Goal: Task Accomplishment & Management: Use online tool/utility

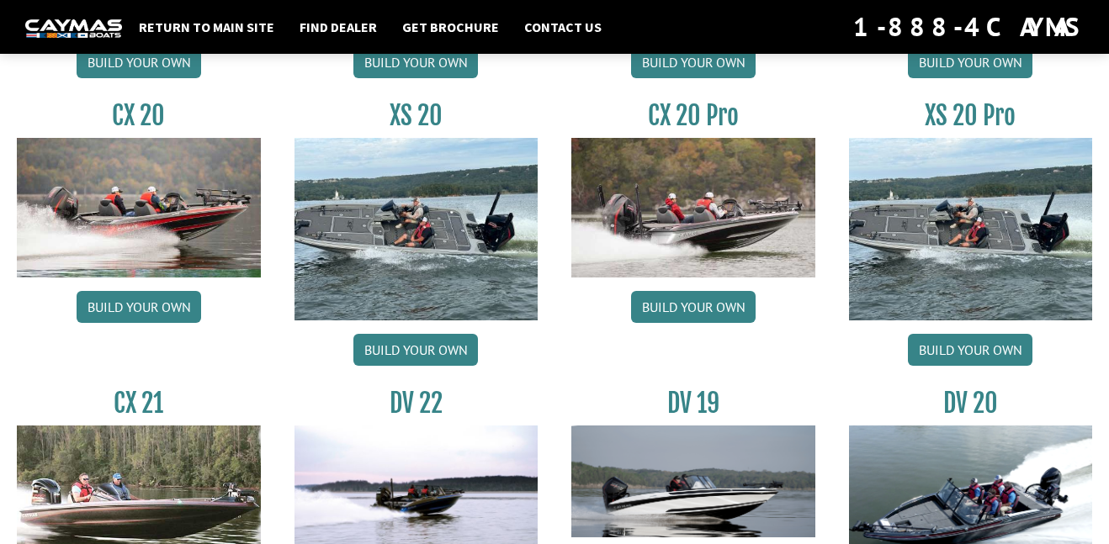
scroll to position [1668, 0]
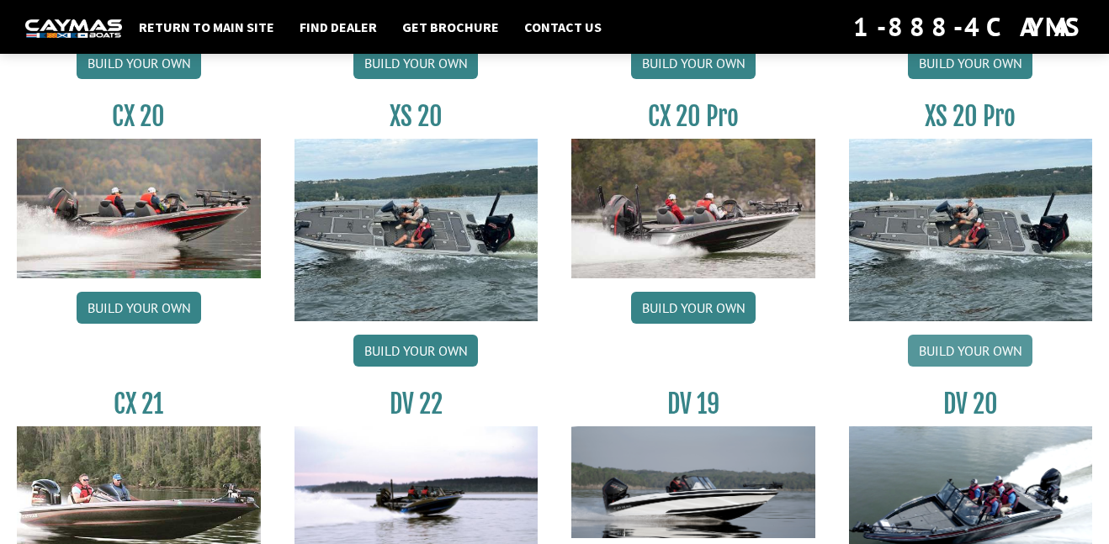
click at [957, 353] on link "Build your own" at bounding box center [970, 351] width 124 height 32
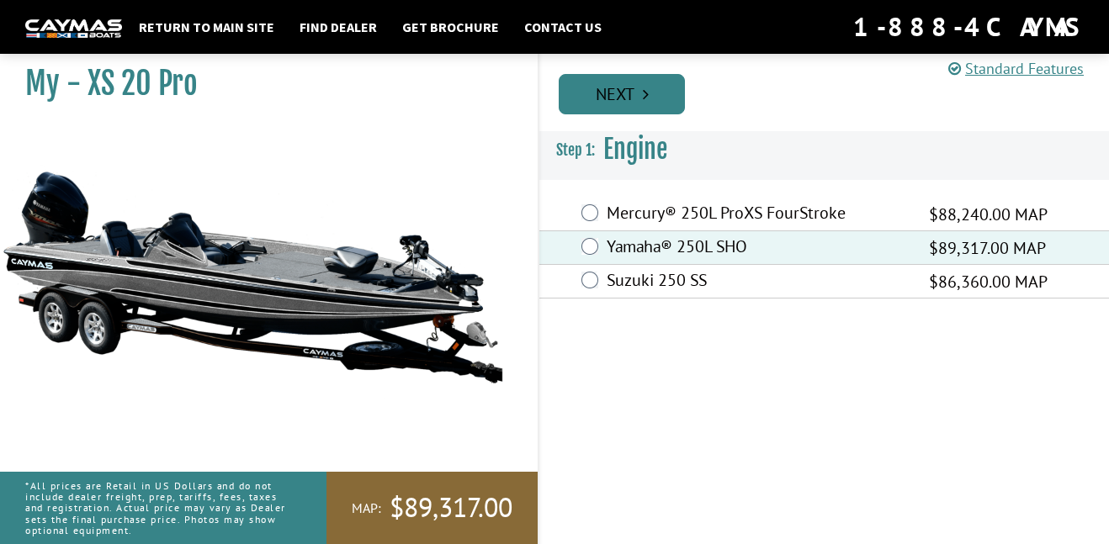
click at [639, 93] on link "Next" at bounding box center [621, 94] width 126 height 40
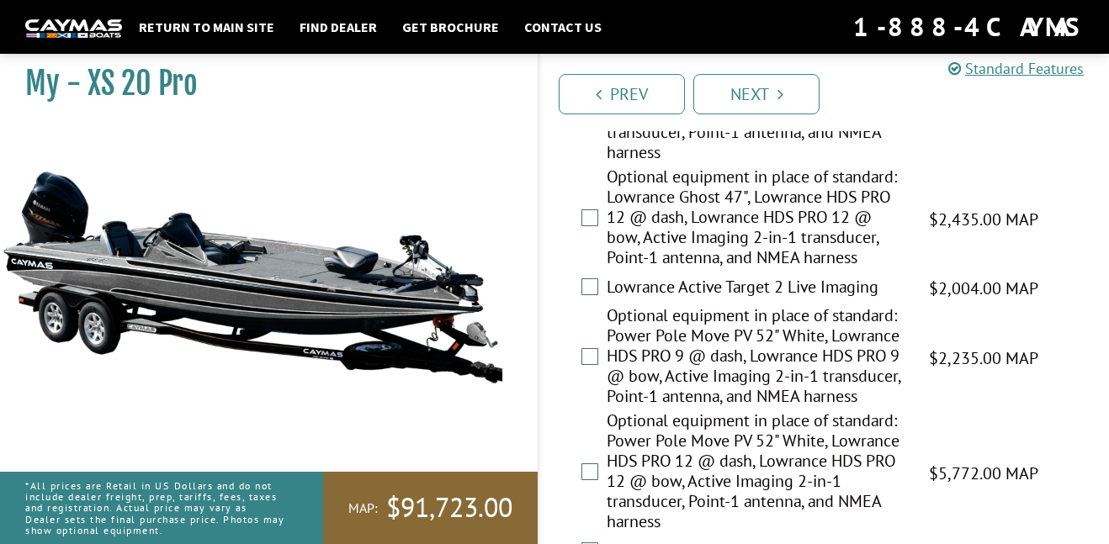
scroll to position [320, 0]
click at [642, 294] on label "Lowrance Active Target 2 Live Imaging" at bounding box center [756, 288] width 301 height 24
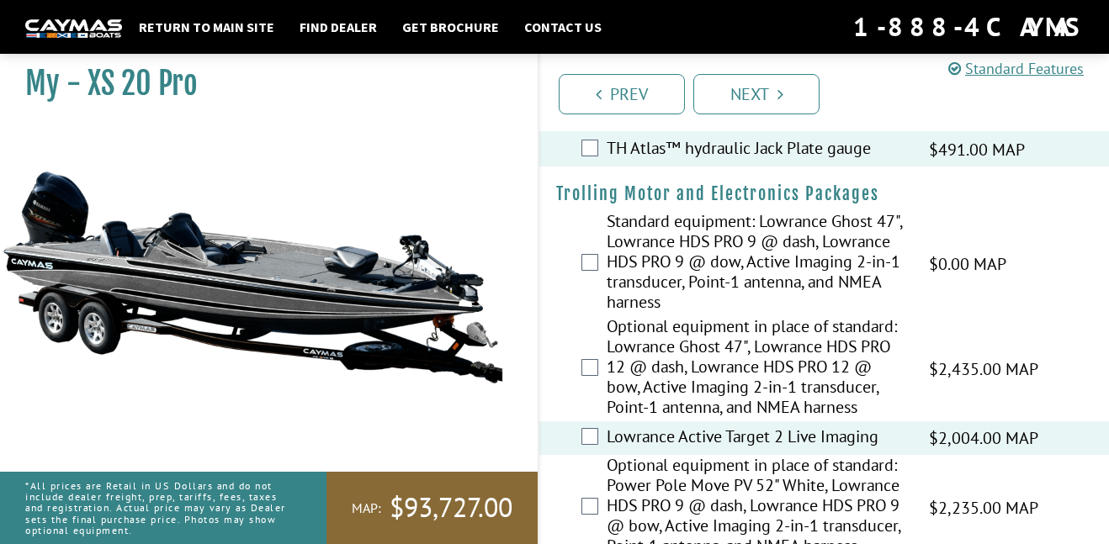
scroll to position [169, 0]
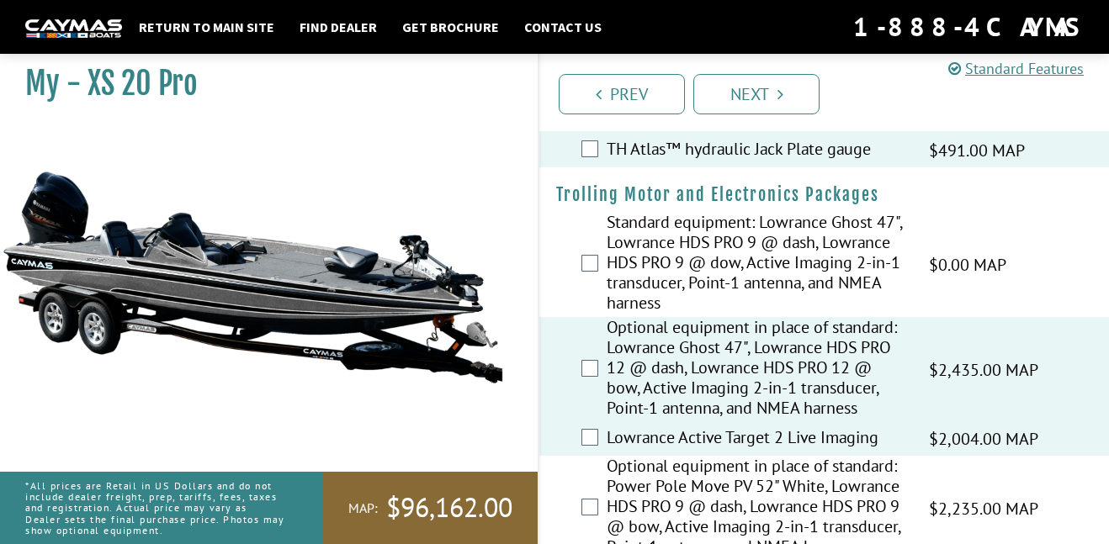
click at [583, 452] on div "Lowrance Active Target 2 Live Imaging $2,004.00 MAP $2,366.00 MSRP" at bounding box center [823, 439] width 569 height 34
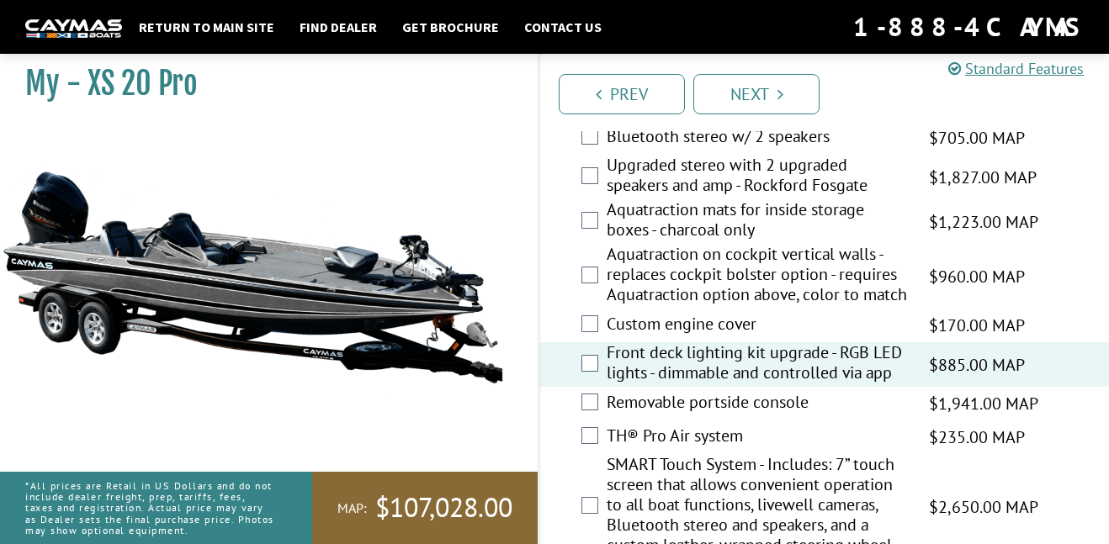
scroll to position [2917, 0]
click at [819, 421] on div "TH® Pro Air system $235.00 MAP $277.00 MSRP" at bounding box center [823, 438] width 569 height 34
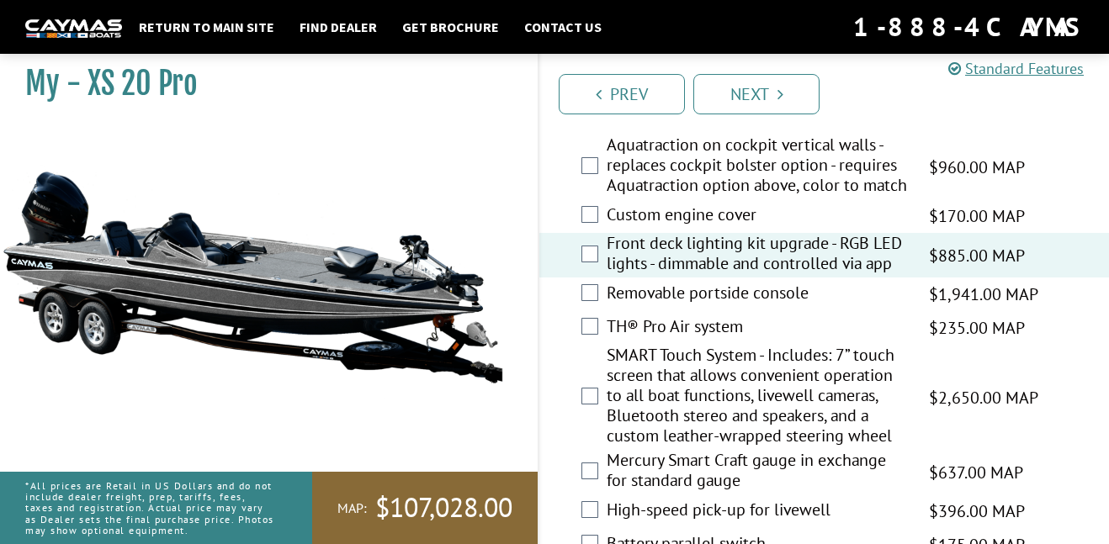
scroll to position [3024, 0]
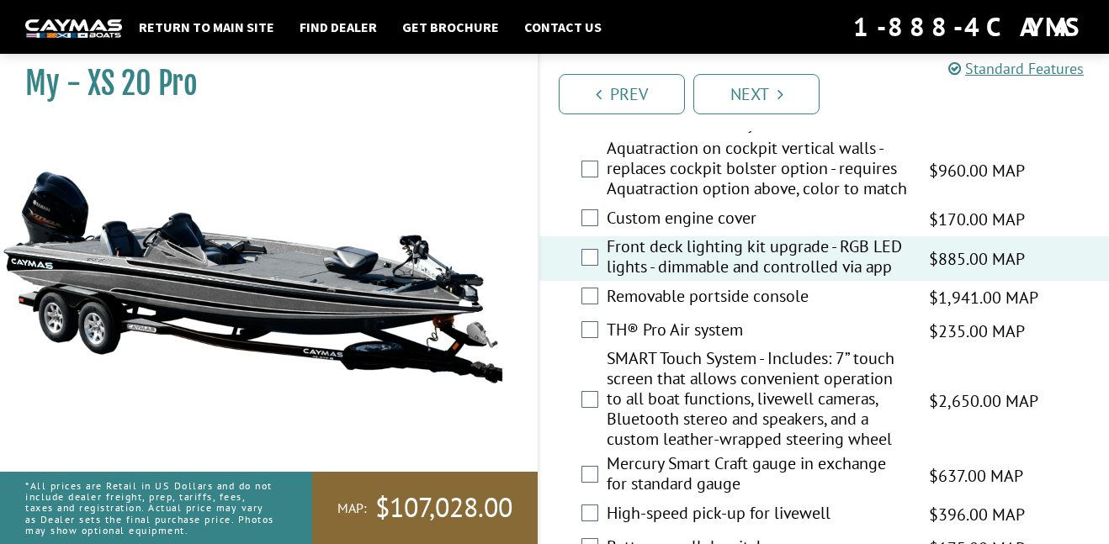
click at [586, 396] on div "SMART Touch System - Includes: 7” touch screen that allows convenient operation…" at bounding box center [823, 400] width 569 height 105
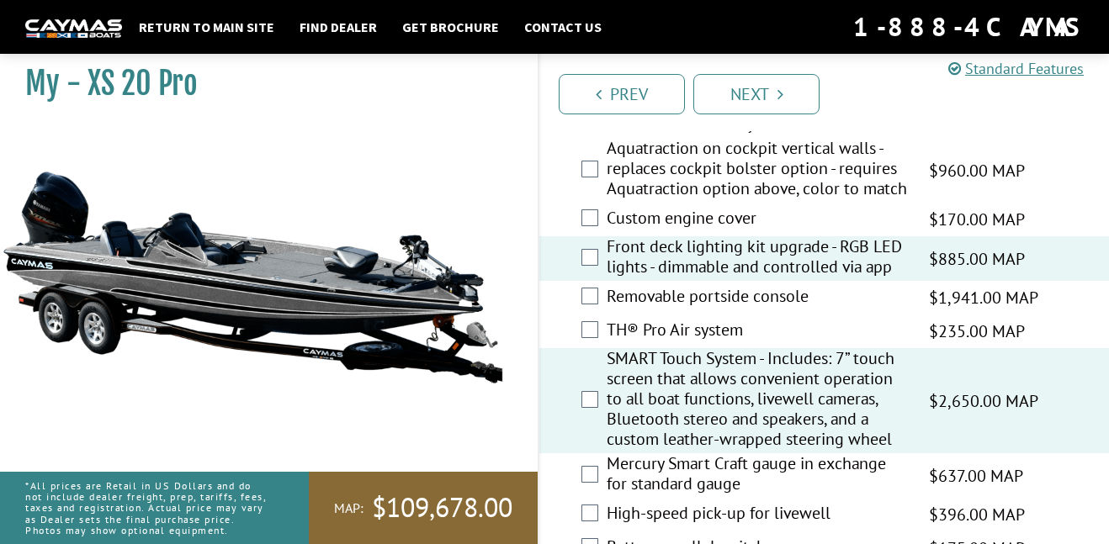
click at [785, 485] on label "Mercury Smart Craft gauge in exchange for standard gauge" at bounding box center [756, 475] width 301 height 45
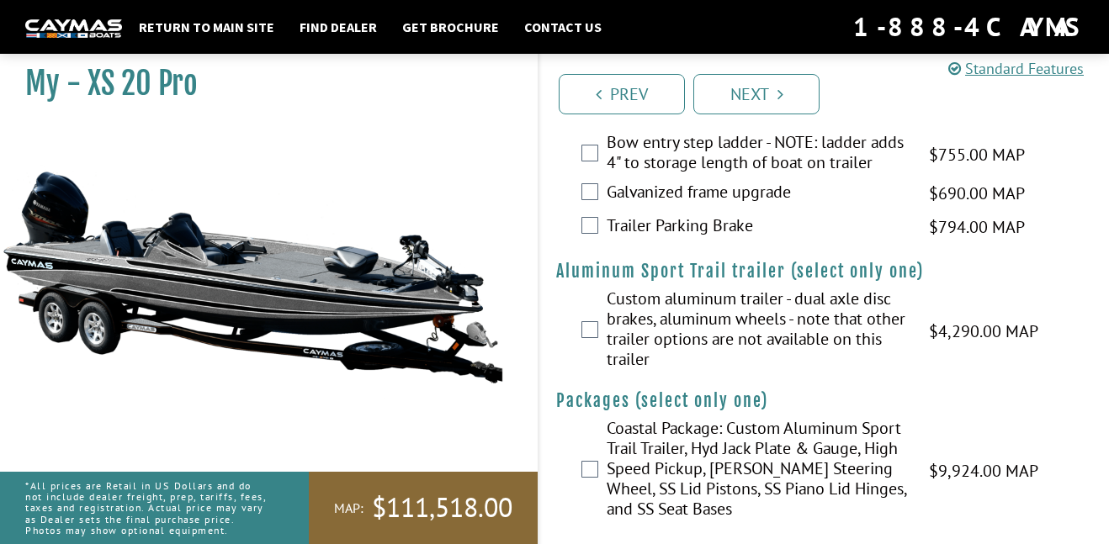
scroll to position [3765, 0]
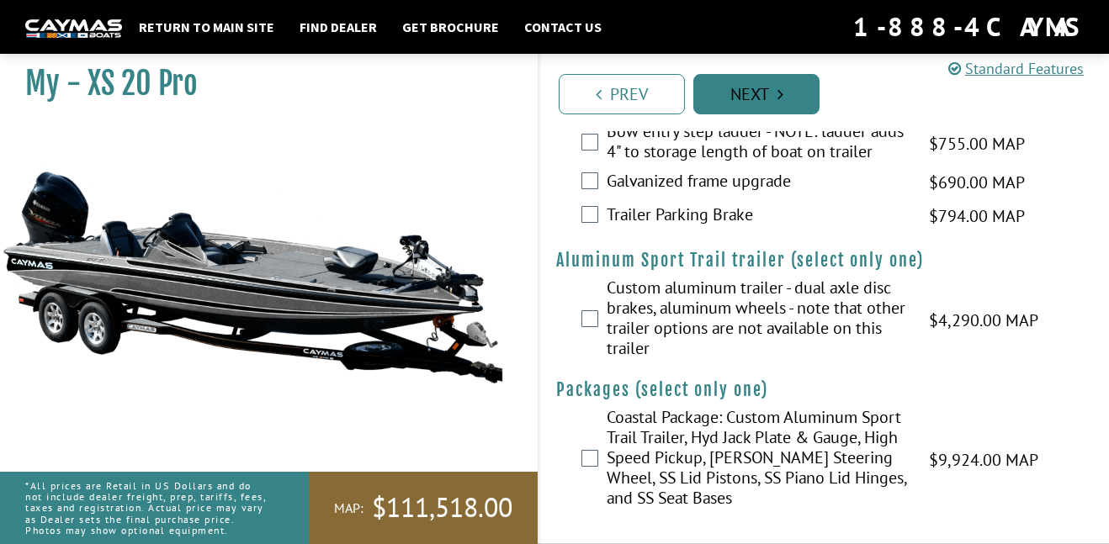
click at [755, 87] on link "Next" at bounding box center [756, 94] width 126 height 40
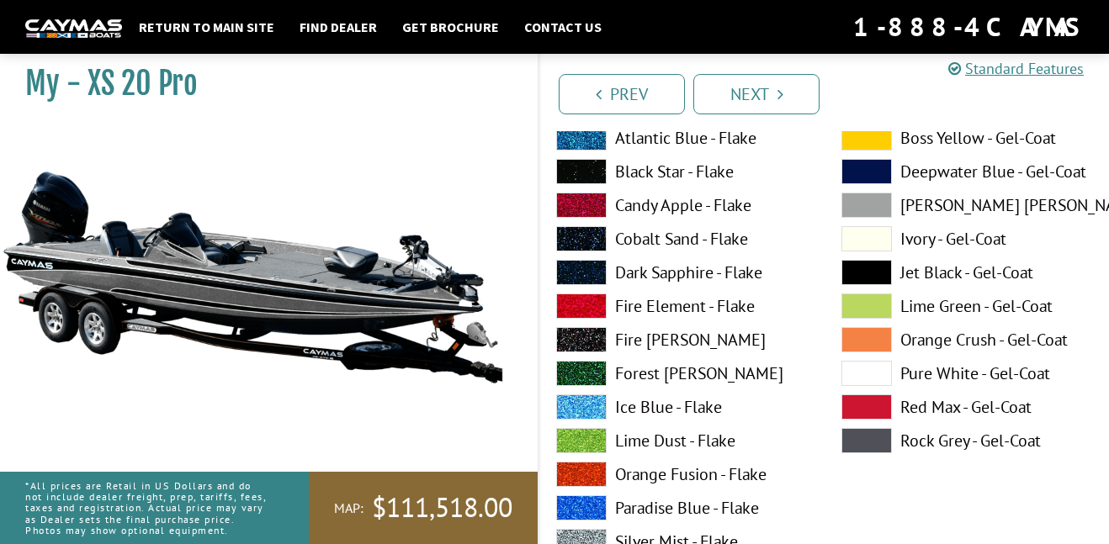
scroll to position [99, 0]
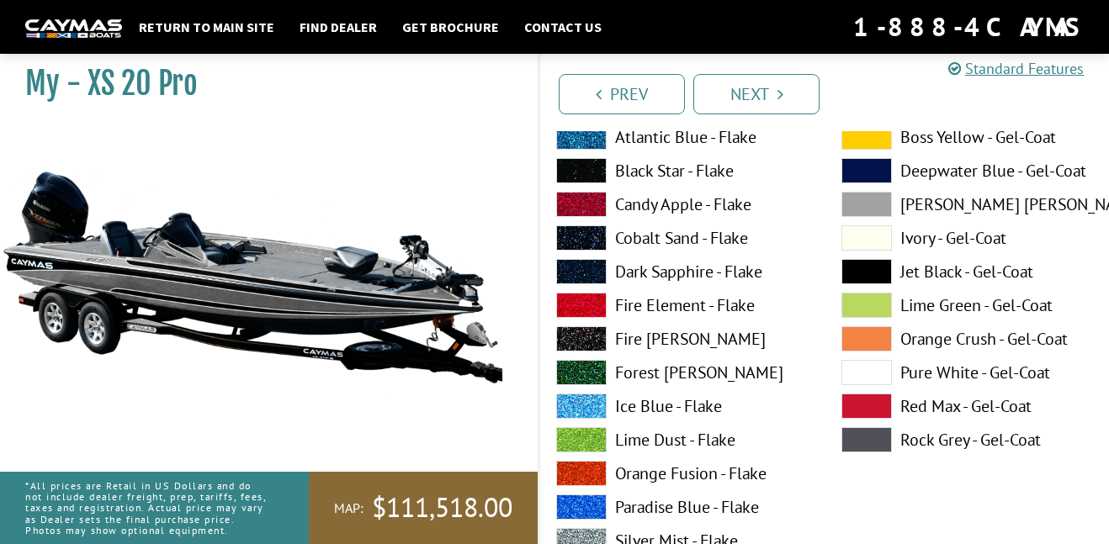
click at [928, 442] on label "Rock Grey - Gel-Coat" at bounding box center [966, 439] width 251 height 25
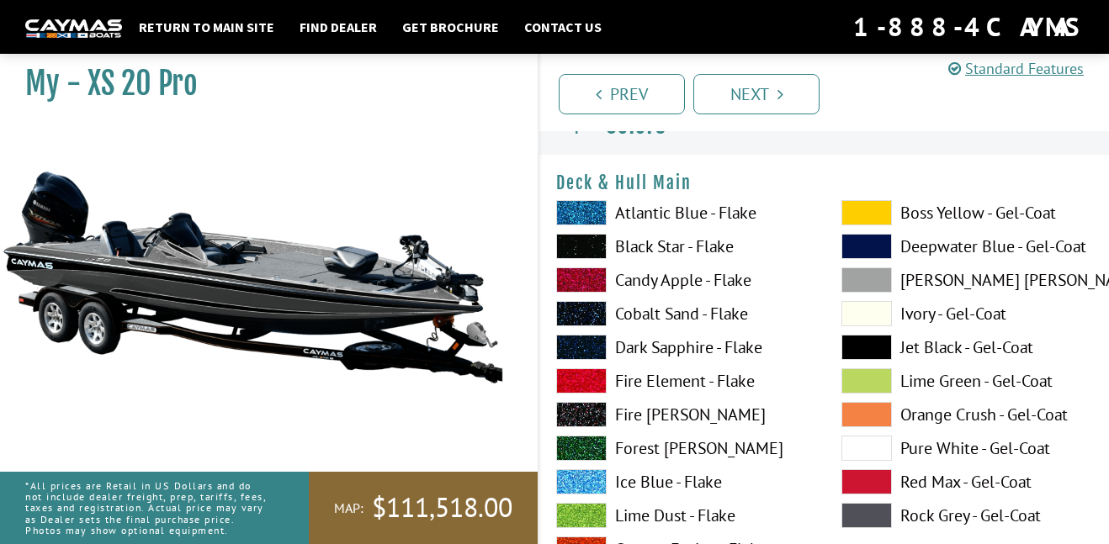
scroll to position [23, 0]
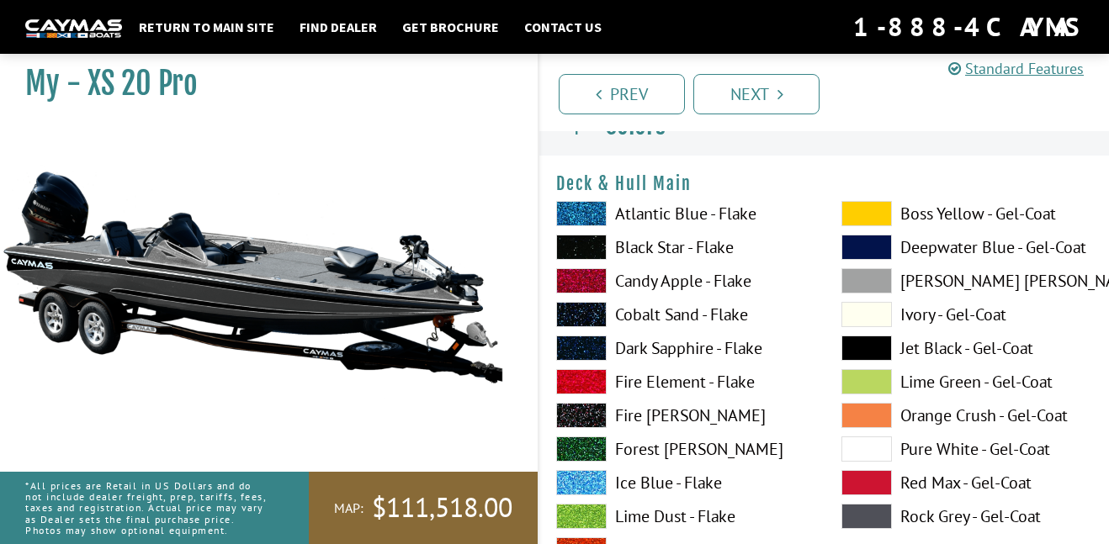
click at [686, 251] on label "Black Star - Flake" at bounding box center [681, 247] width 251 height 25
click at [679, 314] on label "Cobalt Sand - Flake" at bounding box center [681, 314] width 251 height 25
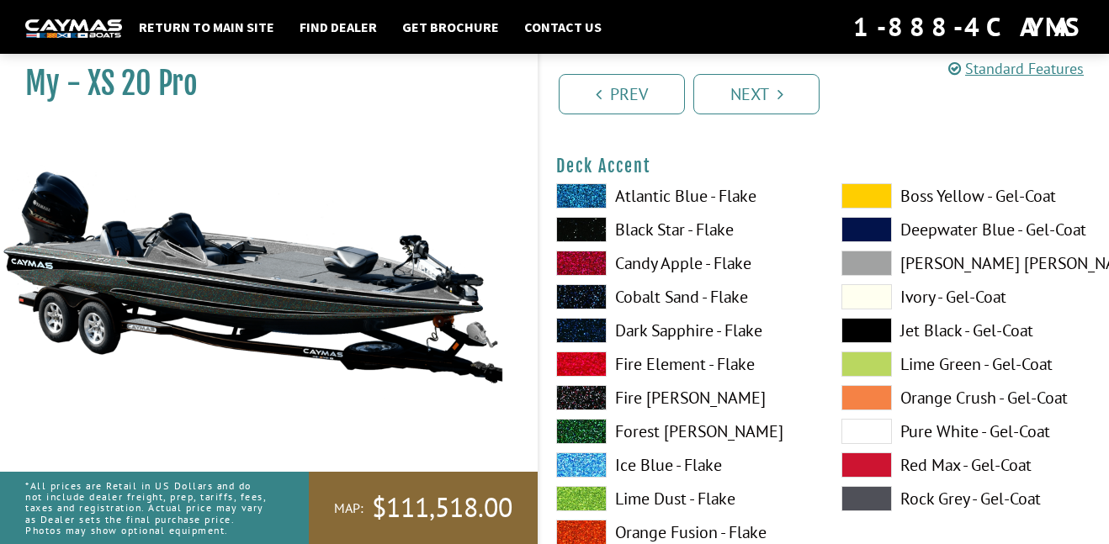
scroll to position [733, 0]
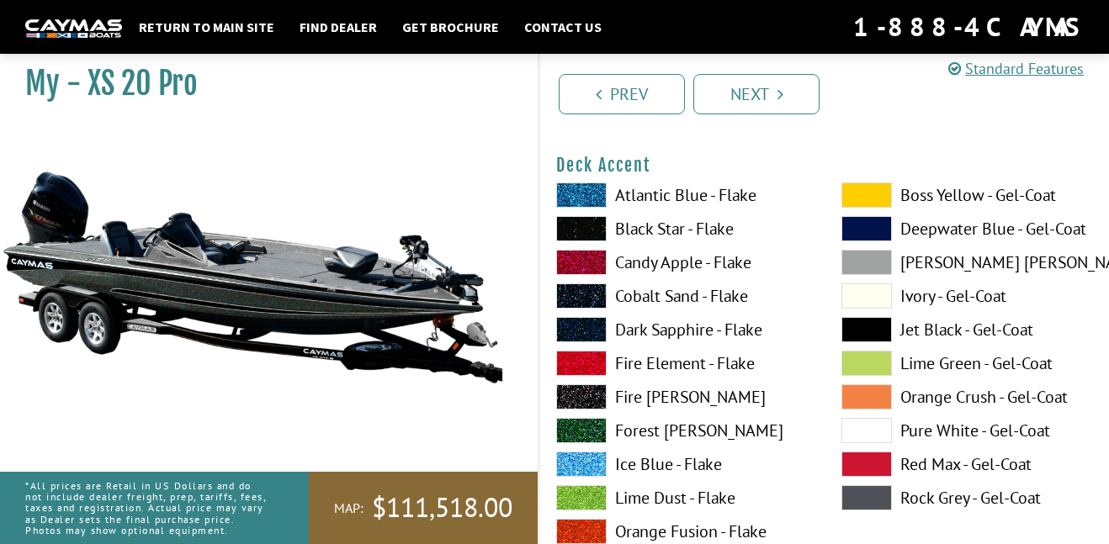
click at [921, 266] on label "[PERSON_NAME] [PERSON_NAME] - Gel-Coat" at bounding box center [966, 262] width 251 height 25
click at [884, 298] on span at bounding box center [866, 295] width 50 height 25
click at [646, 198] on label "Atlantic Blue - Flake" at bounding box center [681, 195] width 251 height 25
click at [642, 227] on label "Black Star - Flake" at bounding box center [681, 228] width 251 height 25
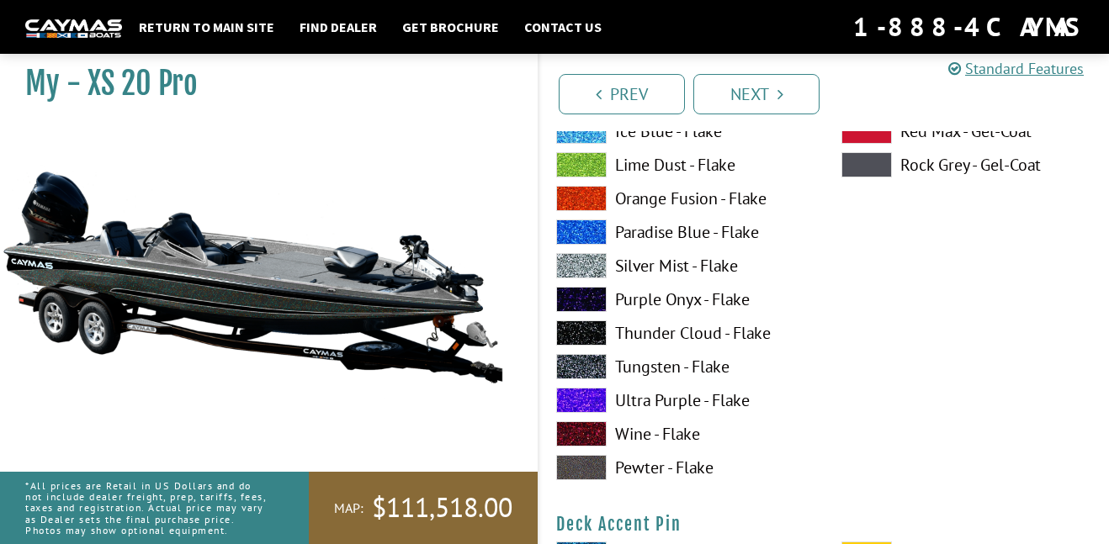
scroll to position [1070, 0]
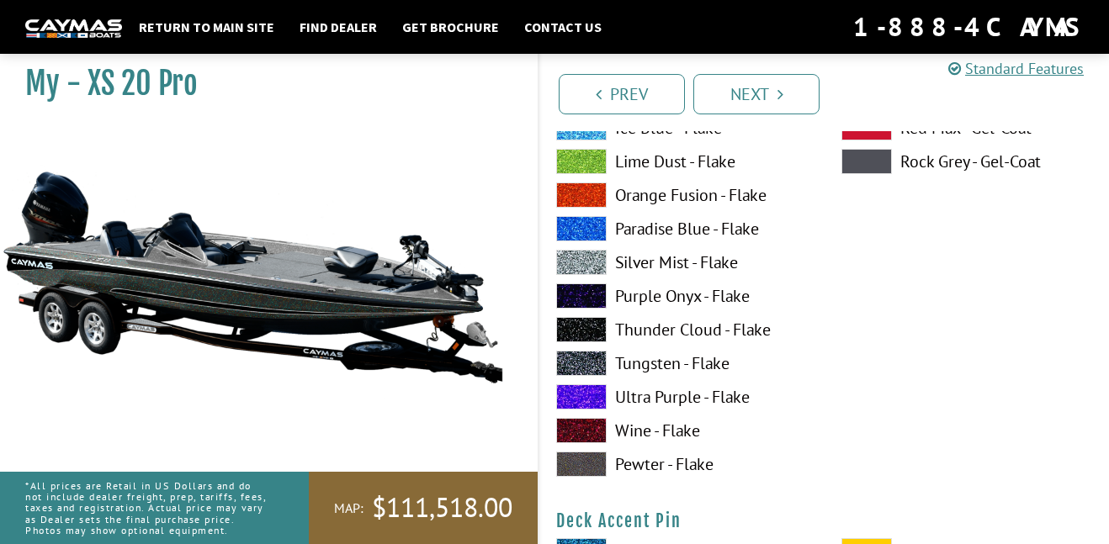
click at [644, 300] on label "Purple Onyx - Flake" at bounding box center [681, 295] width 251 height 25
click at [635, 466] on label "Pewter - Flake" at bounding box center [681, 464] width 251 height 25
click at [669, 260] on label "Silver Mist - Flake" at bounding box center [681, 262] width 251 height 25
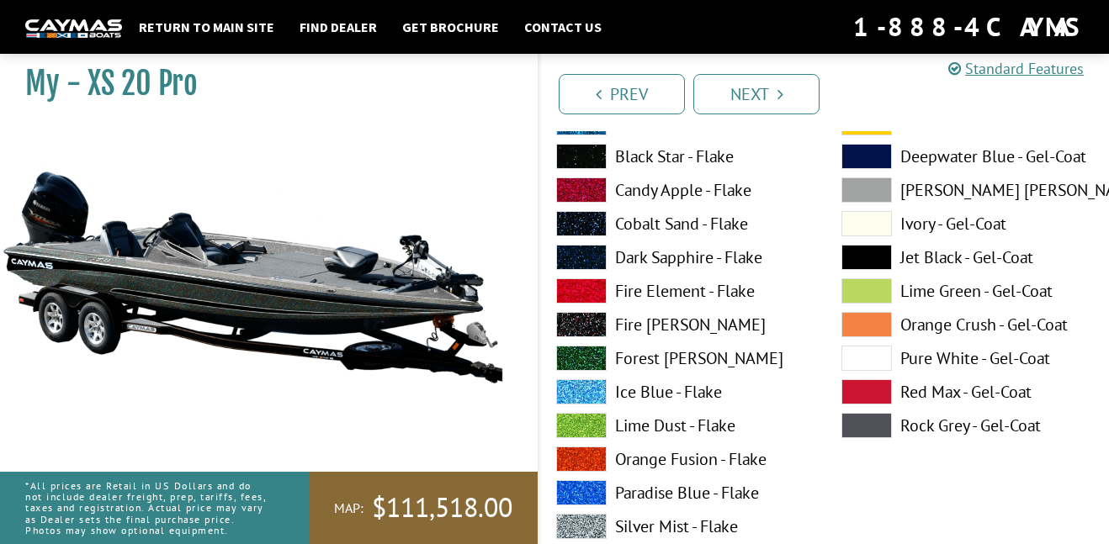
scroll to position [1504, 0]
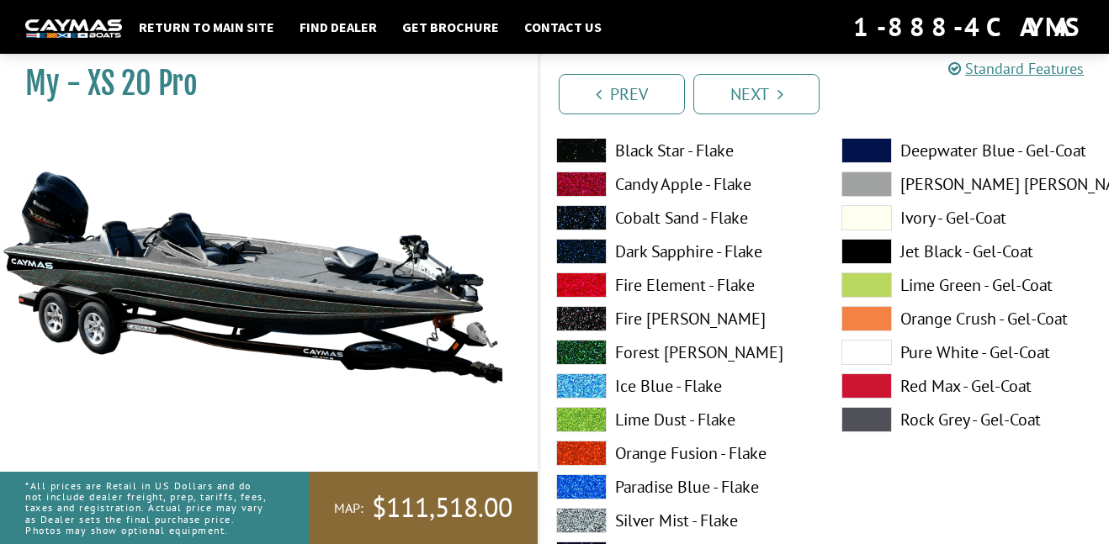
click at [945, 419] on label "Rock Grey - Gel-Coat" at bounding box center [966, 419] width 251 height 25
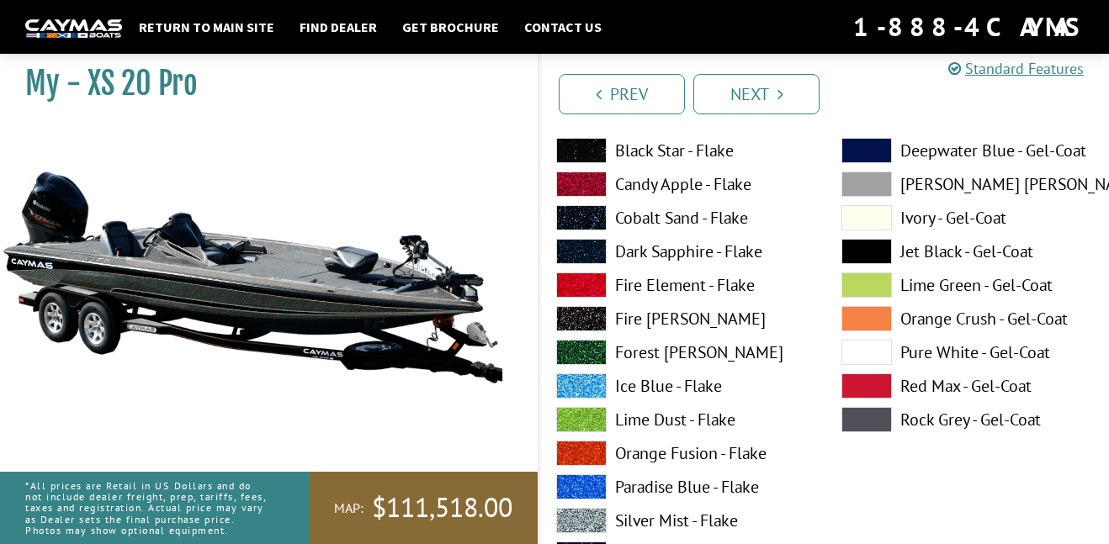
click at [945, 419] on label "Rock Grey - Gel-Coat" at bounding box center [966, 419] width 251 height 25
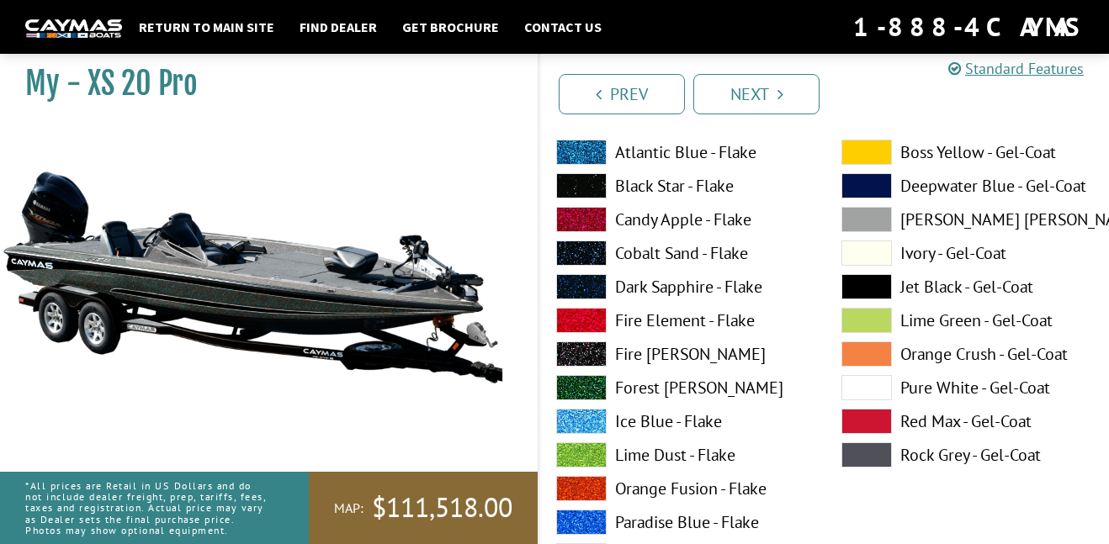
scroll to position [1468, 0]
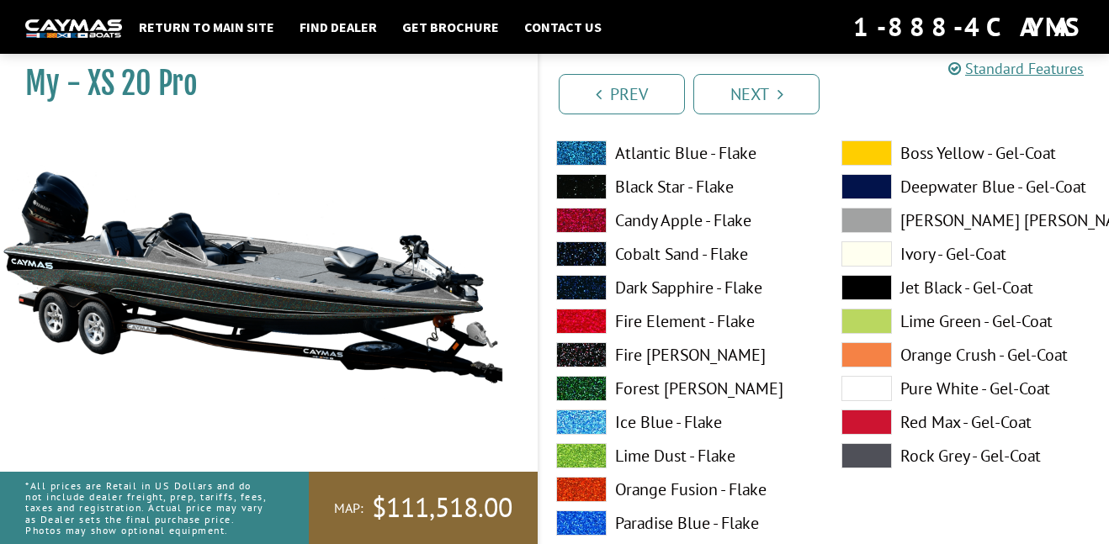
click at [675, 321] on label "Fire Element - Flake" at bounding box center [681, 321] width 251 height 25
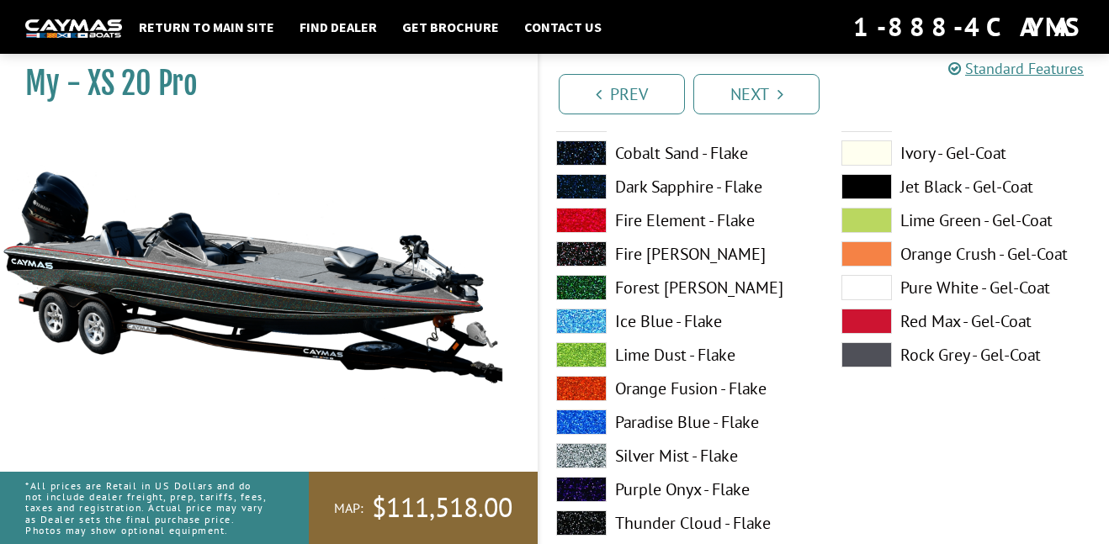
scroll to position [2265, 0]
